Goal: Information Seeking & Learning: Learn about a topic

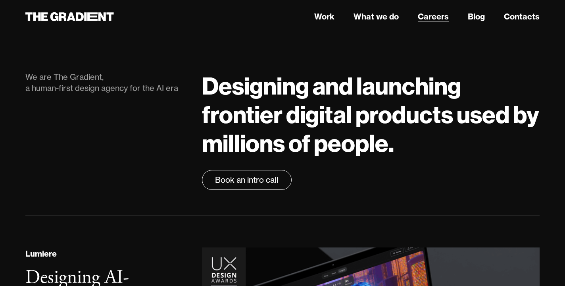
click at [444, 19] on link "Careers" at bounding box center [433, 17] width 31 height 12
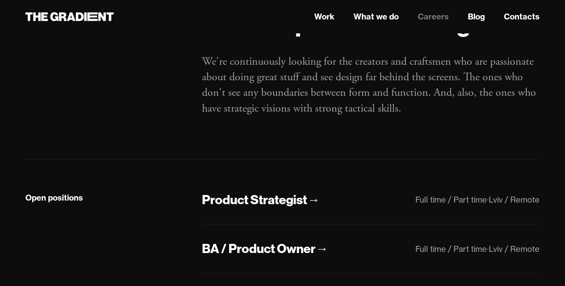
scroll to position [125, 0]
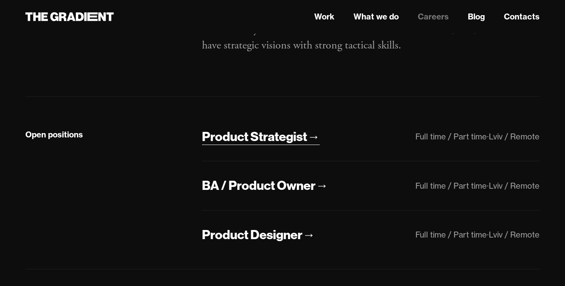
click at [288, 135] on div "Product Strategist" at bounding box center [254, 136] width 105 height 17
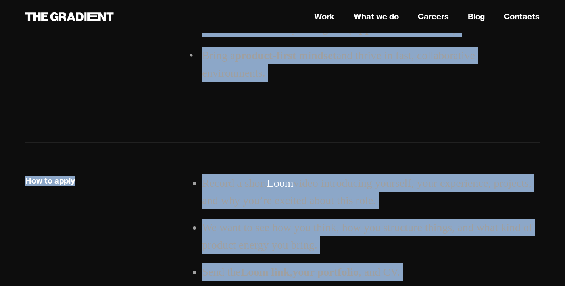
scroll to position [1685, 0]
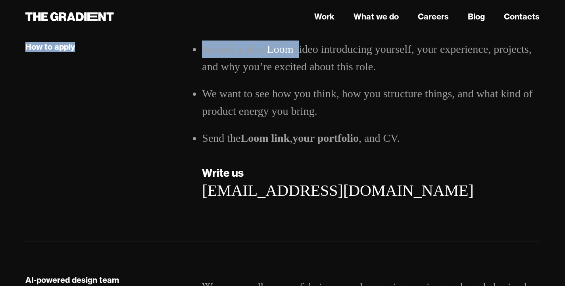
drag, startPoint x: 202, startPoint y: 90, endPoint x: 300, endPoint y: 54, distance: 104.6
copy main "Hi, we are The Gradient — a human-first design agency for the AI era. At The Gr…"
